Goal: Task Accomplishment & Management: Manage account settings

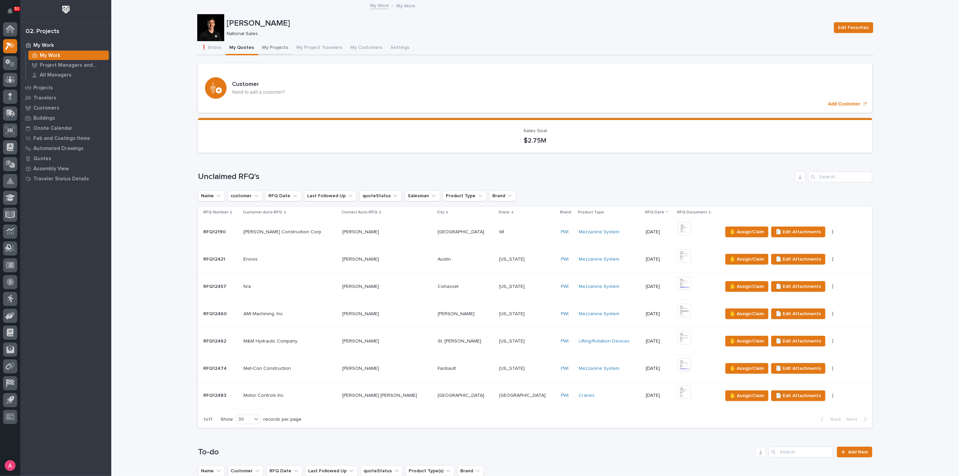
click at [271, 48] on button "My Projects" at bounding box center [275, 48] width 34 height 14
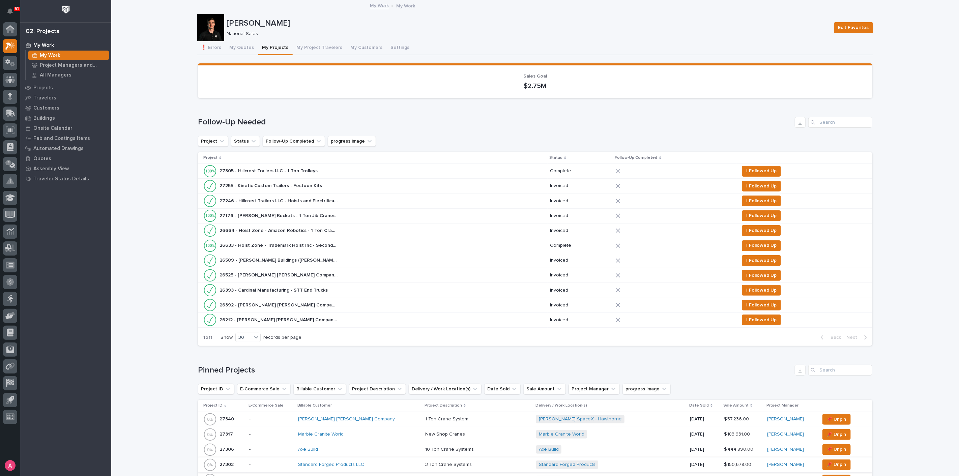
scroll to position [187, 0]
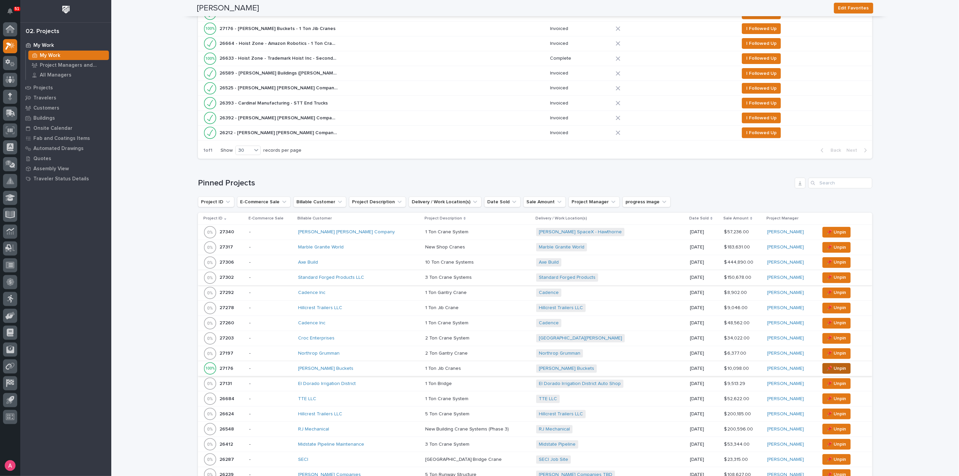
click at [827, 366] on span "📌 Unpin" at bounding box center [837, 369] width 20 height 8
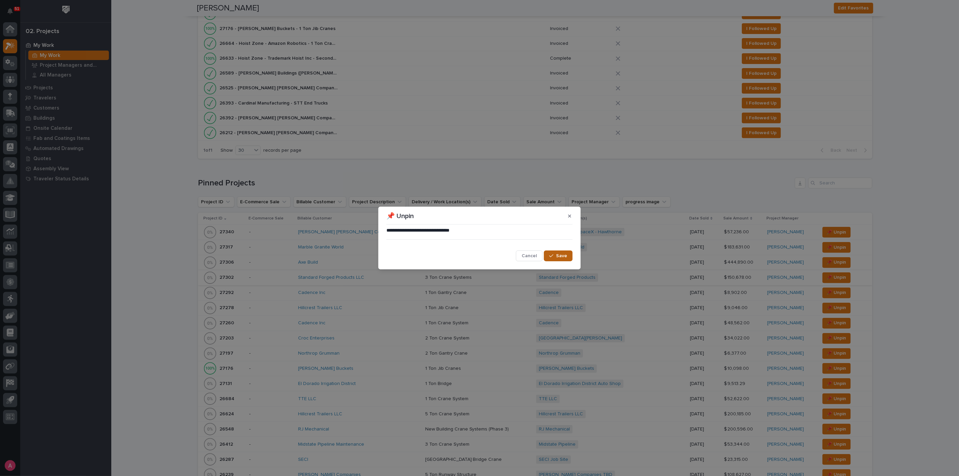
click at [550, 256] on icon "button" at bounding box center [551, 256] width 4 height 5
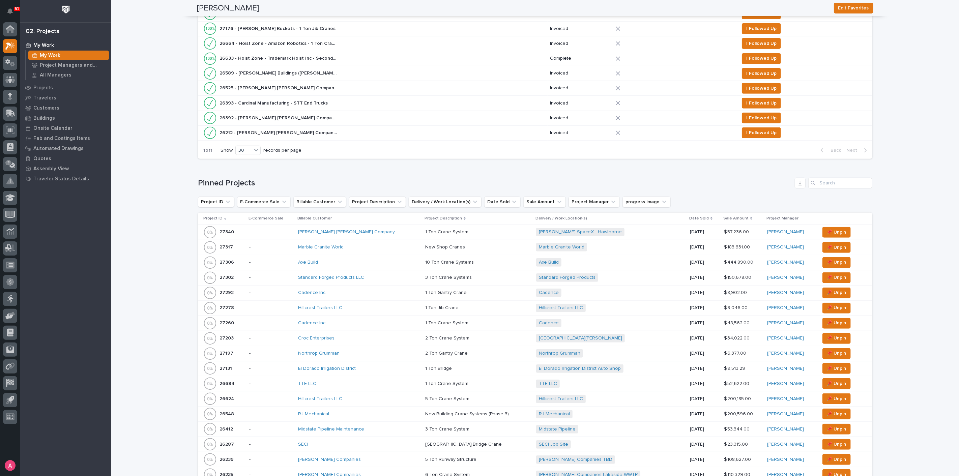
click at [605, 276] on div "Standard Forged Products + 0" at bounding box center [595, 278] width 118 height 8
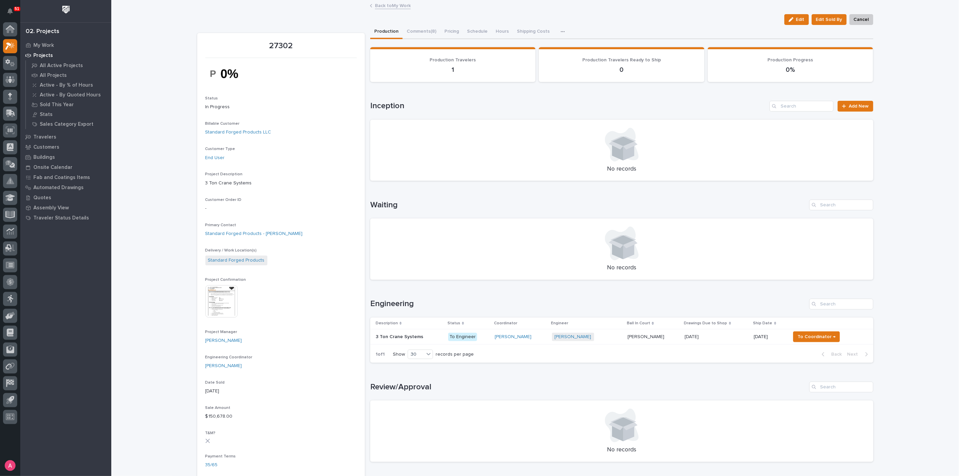
click at [725, 339] on p at bounding box center [717, 337] width 64 height 6
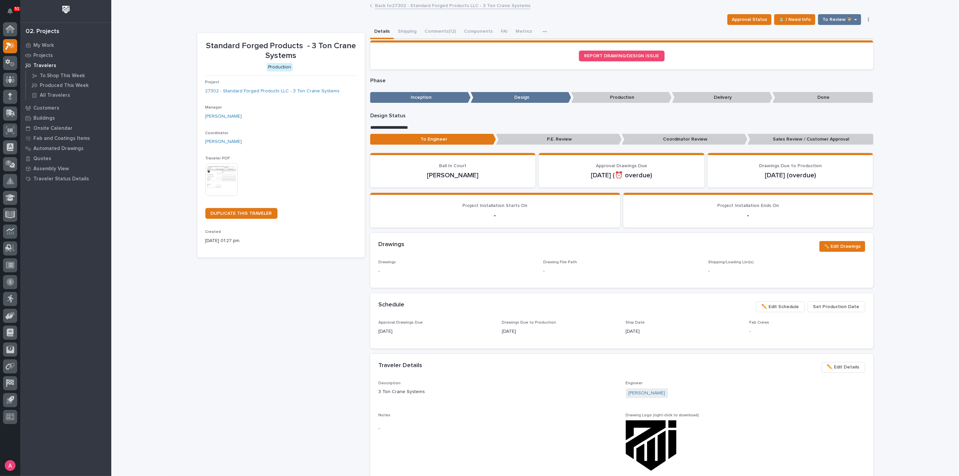
click at [776, 307] on span "✏️ Edit Schedule" at bounding box center [780, 307] width 37 height 8
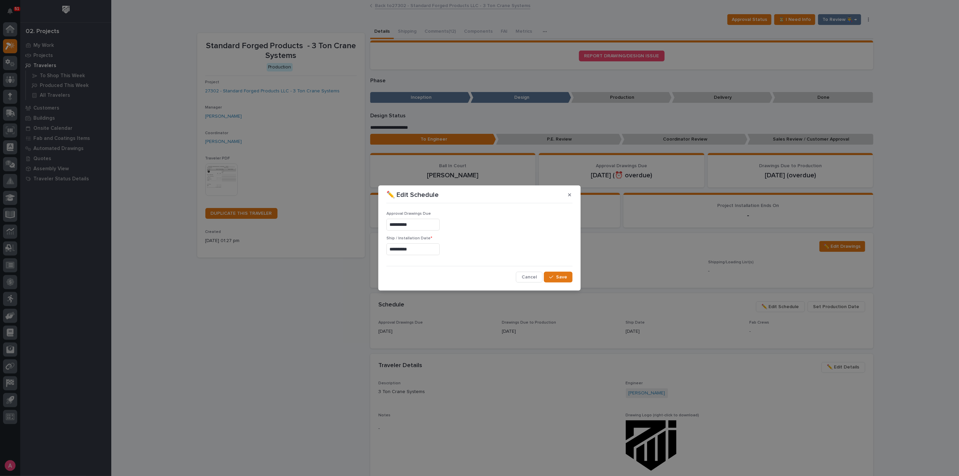
click at [414, 251] on input "**********" at bounding box center [412, 249] width 53 height 12
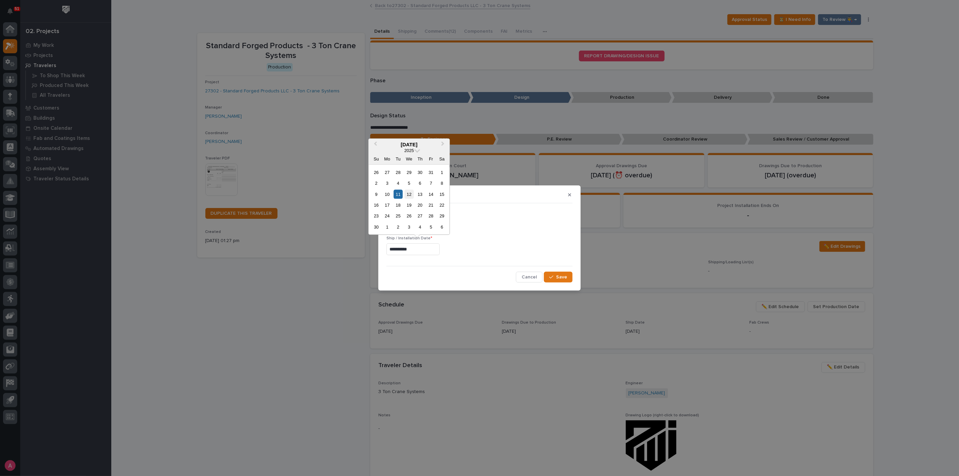
click at [408, 194] on div "12" at bounding box center [409, 194] width 9 height 9
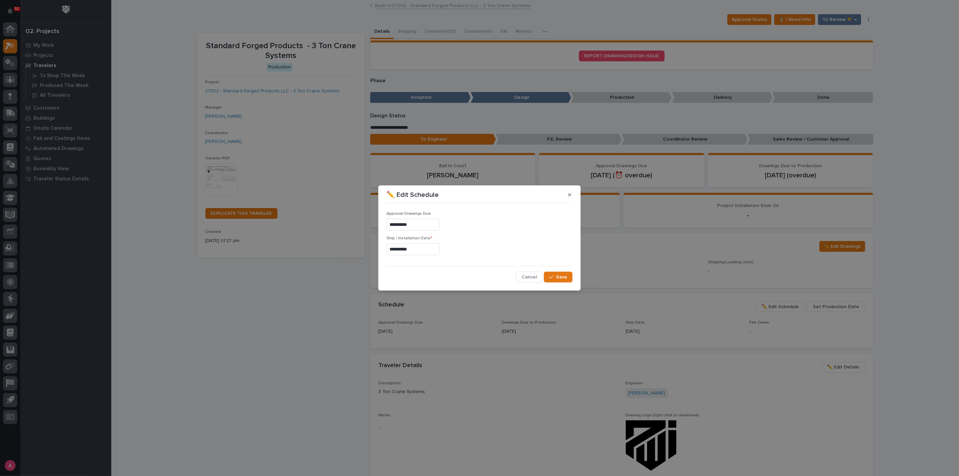
type input "**********"
click at [558, 277] on span "Save" at bounding box center [561, 277] width 11 height 6
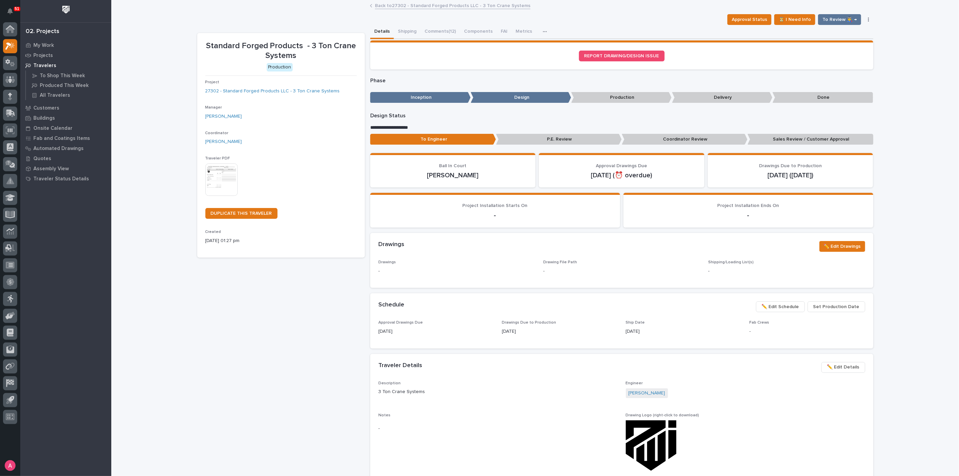
click at [438, 5] on link "Back to 27302 - Standard Forged Products LLC - 3 Ton Crane Systems" at bounding box center [452, 5] width 155 height 8
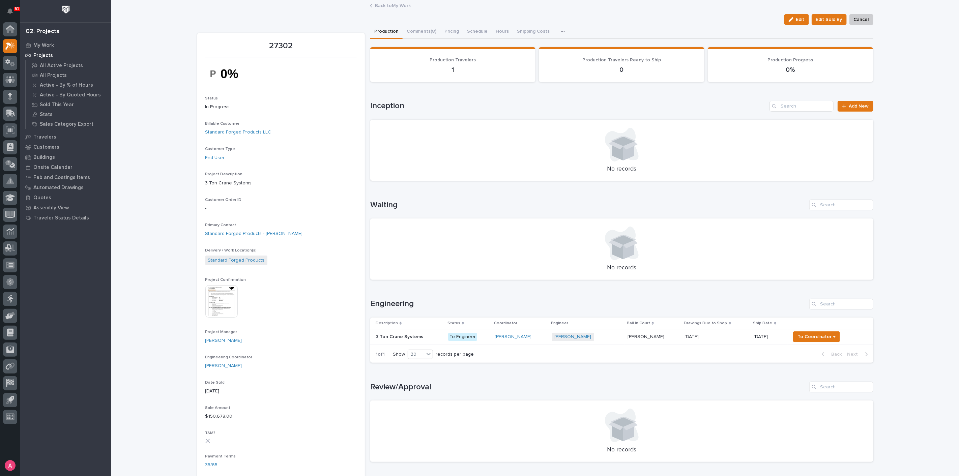
click at [382, 6] on link "Back to My Work" at bounding box center [393, 5] width 36 height 8
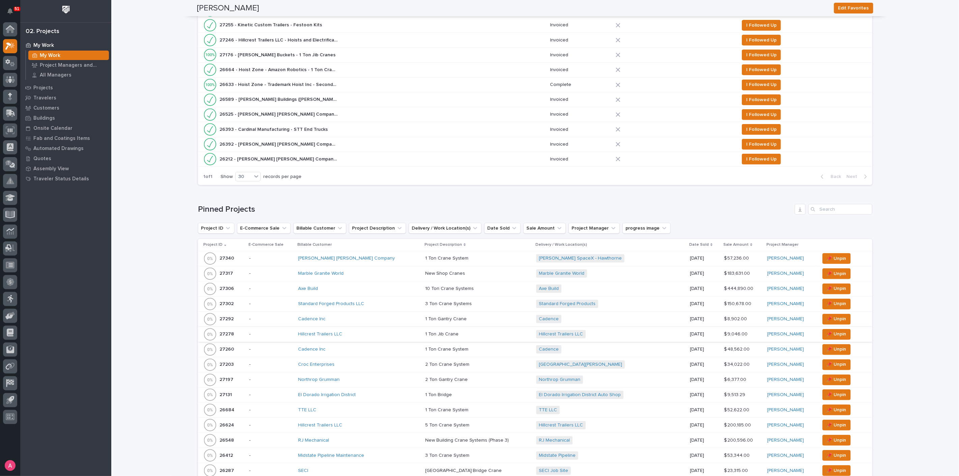
scroll to position [187, 0]
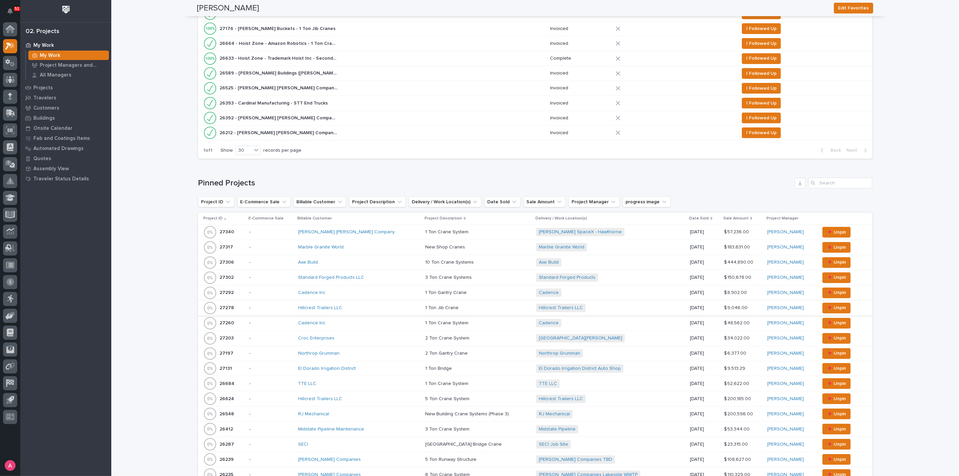
click at [368, 336] on div "Croc Enterprises" at bounding box center [357, 339] width 118 height 6
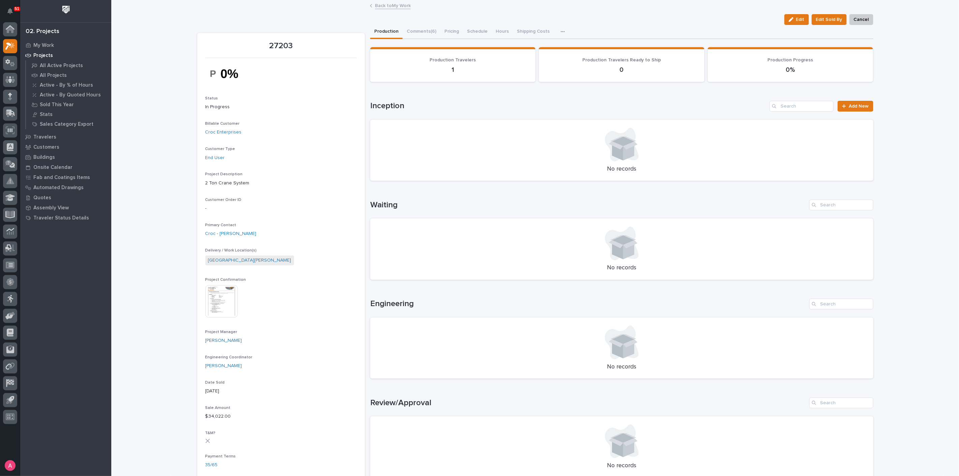
click at [388, 7] on link "Back to My Work" at bounding box center [393, 5] width 36 height 8
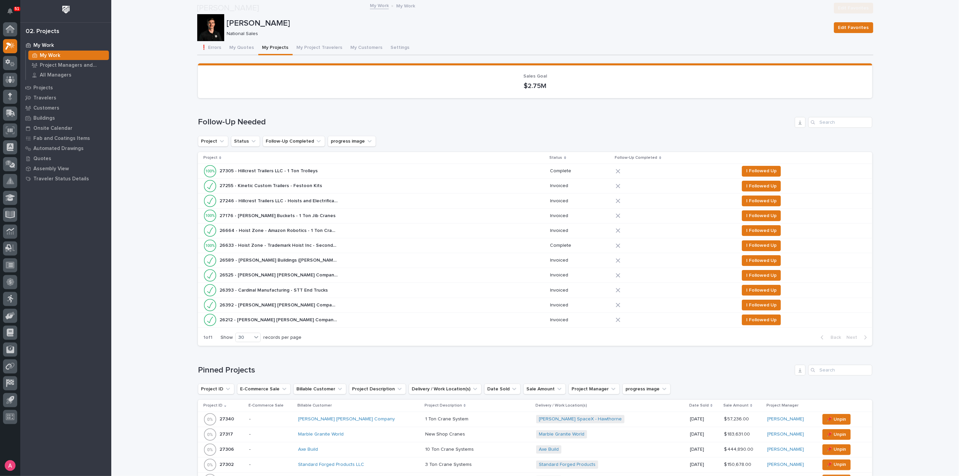
scroll to position [262, 0]
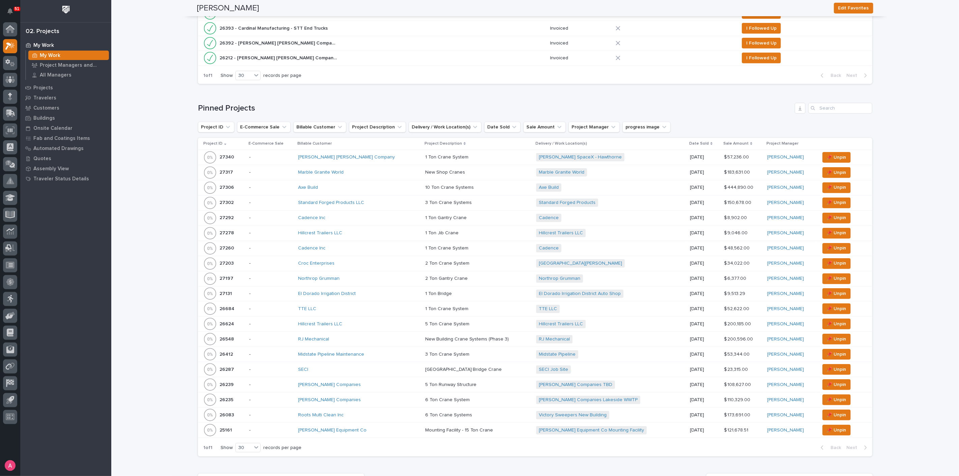
click at [360, 273] on div "Northrop Grumman" at bounding box center [359, 278] width 122 height 11
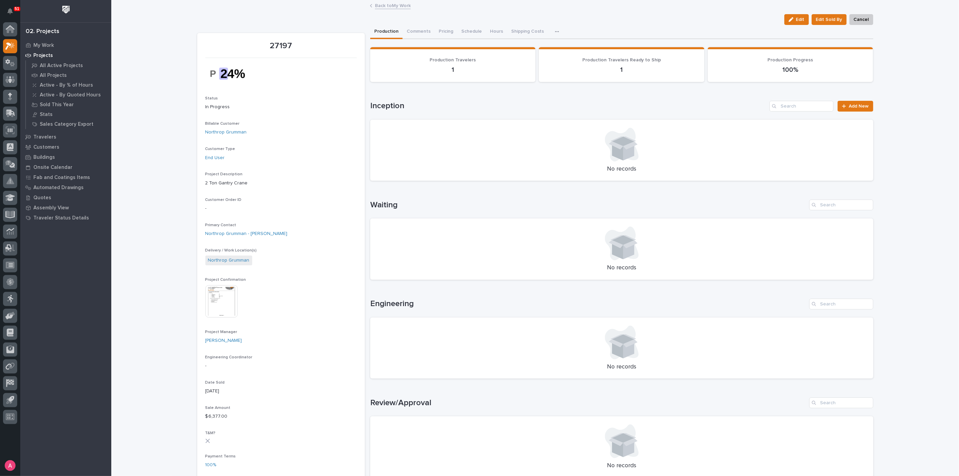
click at [393, 4] on link "Back to My Work" at bounding box center [393, 5] width 36 height 8
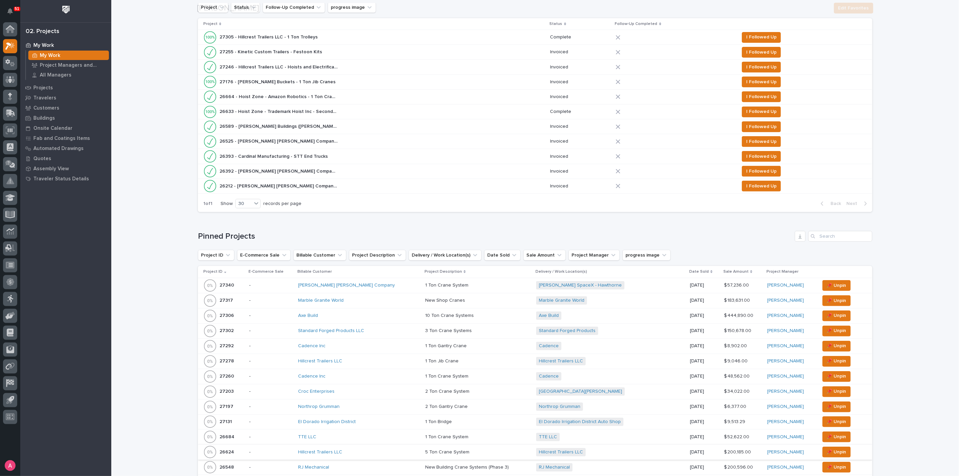
scroll to position [299, 0]
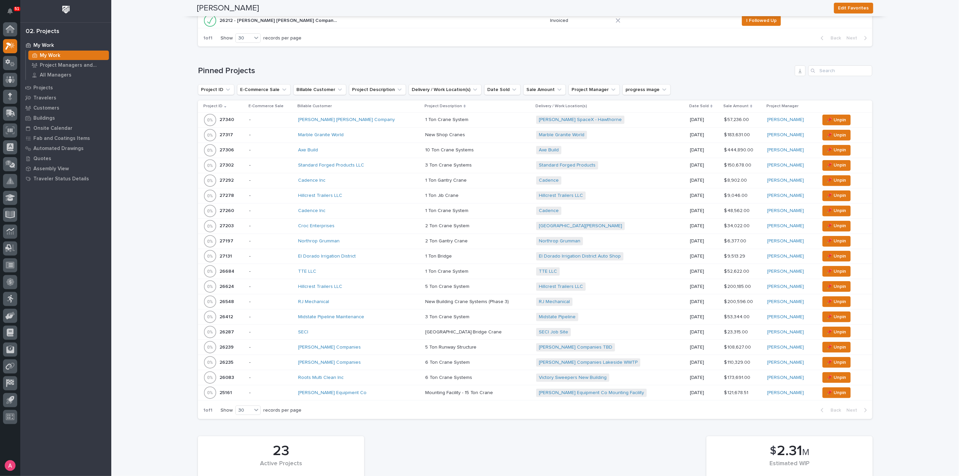
drag, startPoint x: 380, startPoint y: 314, endPoint x: 169, endPoint y: 343, distance: 212.3
